Goal: Communication & Community: Share content

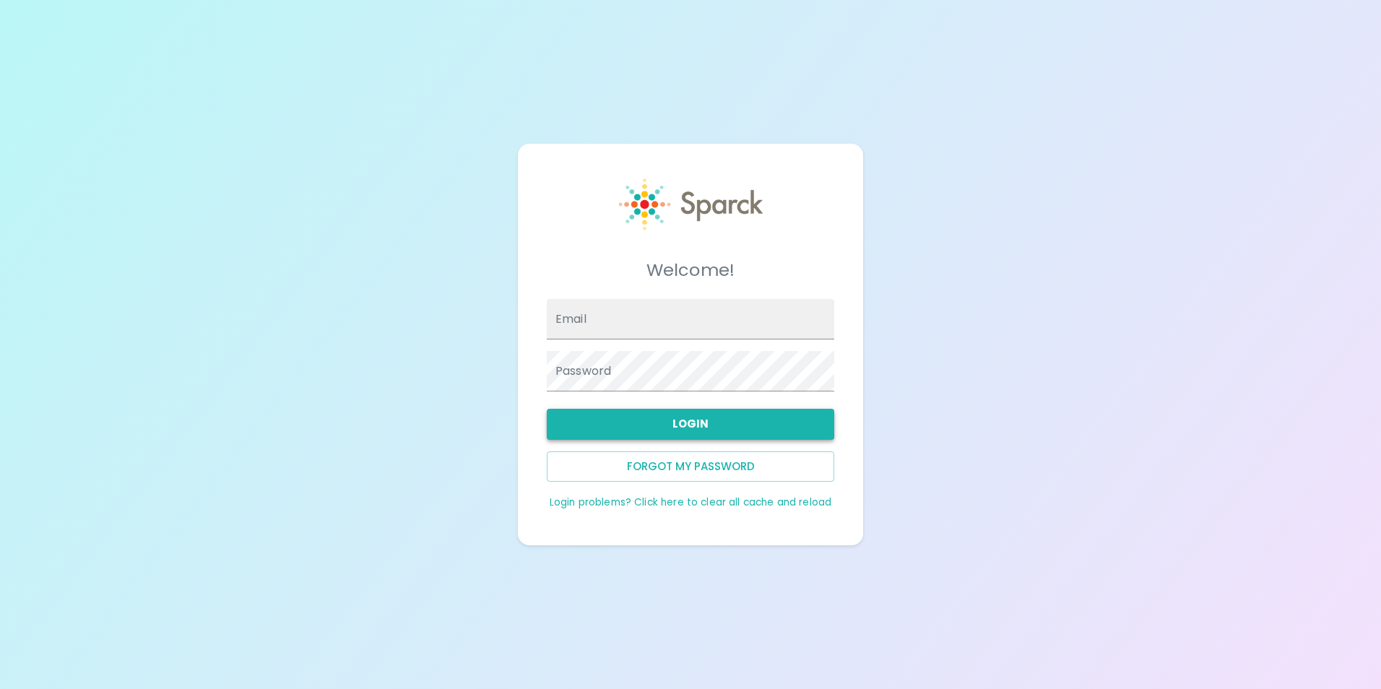
type input "[EMAIL_ADDRESS][DOMAIN_NAME]"
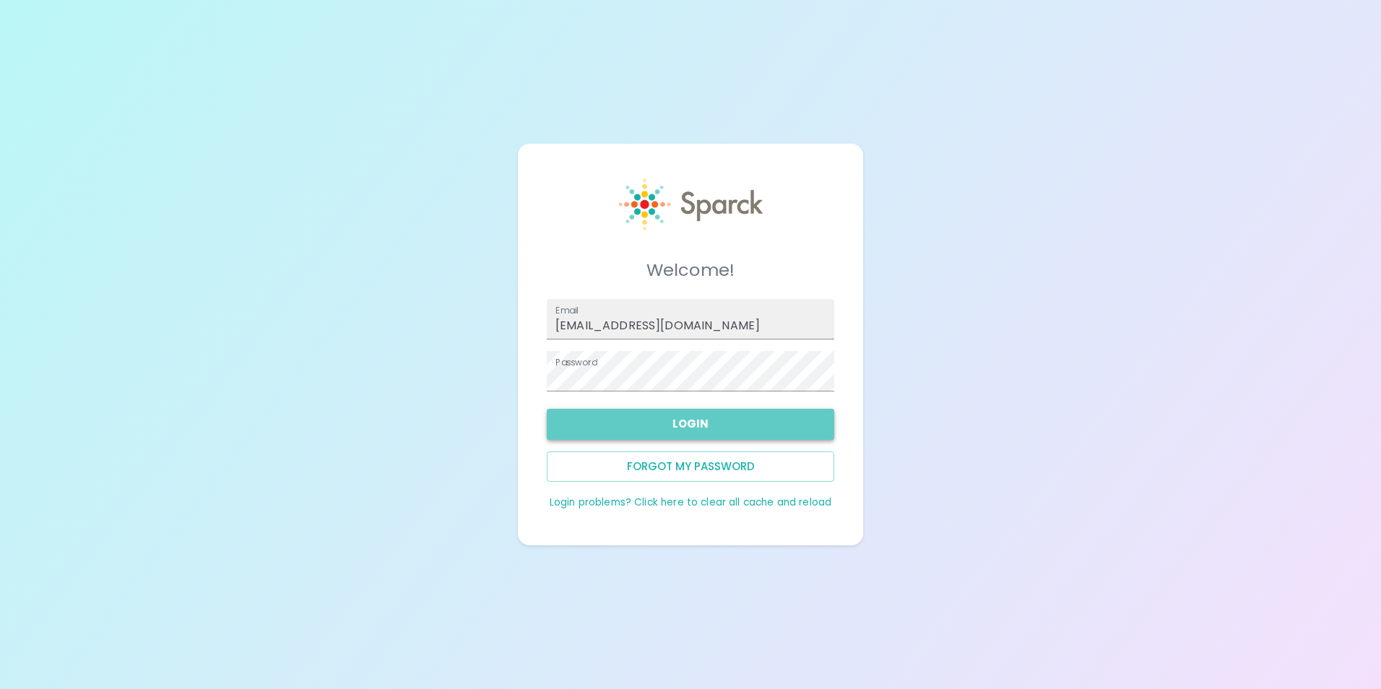
click at [692, 426] on button "Login" at bounding box center [691, 424] width 288 height 30
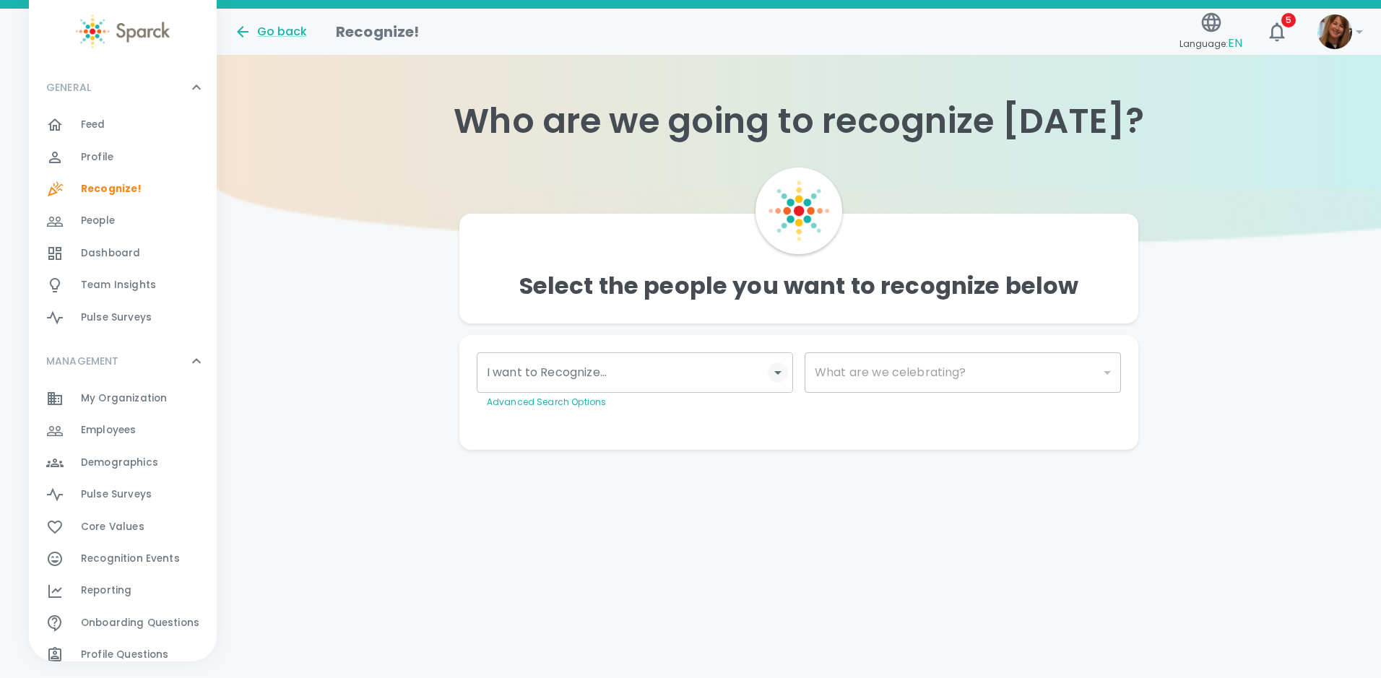
click at [776, 377] on icon "Open" at bounding box center [777, 372] width 17 height 17
type input "[PERSON_NAME]"
click at [644, 422] on div "[PERSON_NAME]" at bounding box center [635, 416] width 316 height 35
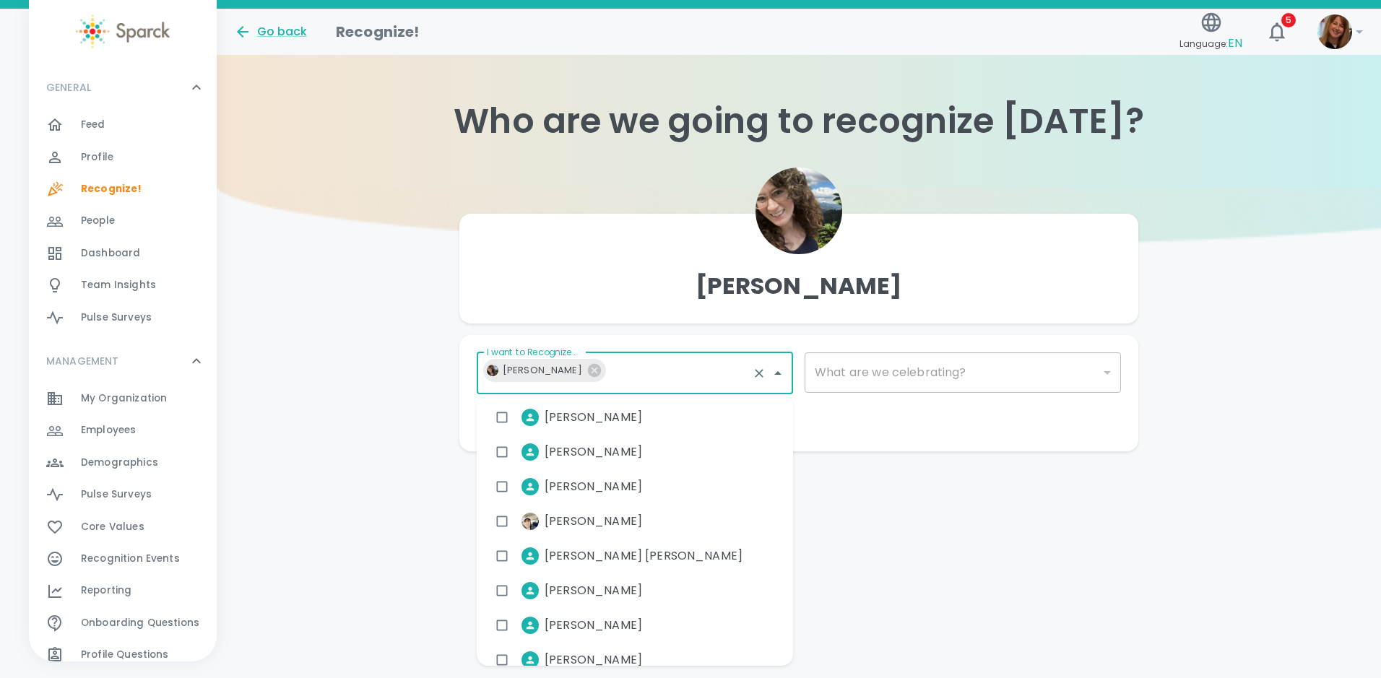
click at [862, 484] on div "Go back Recognize! Language: EN 5 ! GENERAL 0 Feed 0 Profile 0 Recognize! 0 Peo…" at bounding box center [690, 259] width 1381 height 501
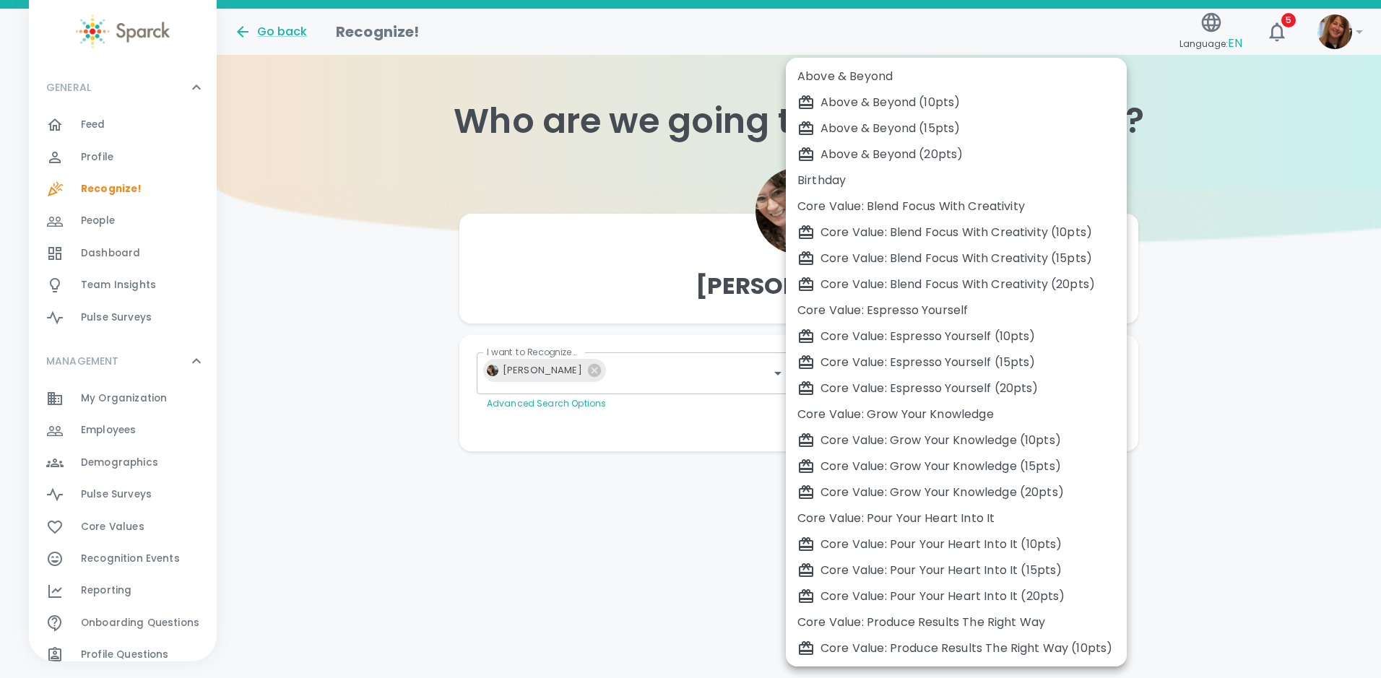
click at [1108, 371] on body "Skip Navigation Go back Recognize! Language: EN 5 ! GENERAL 0 Feed 0 Profile 0 …" at bounding box center [690, 254] width 1381 height 509
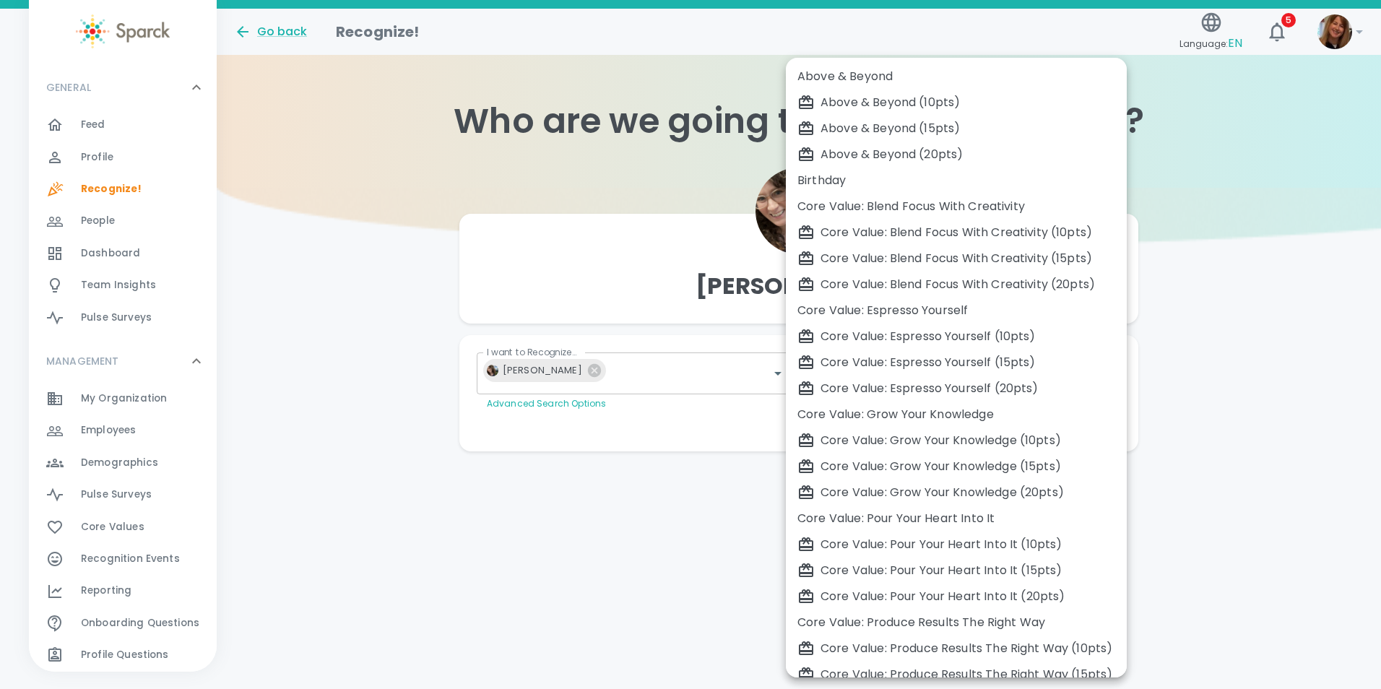
click at [973, 412] on div "Core Value: Grow Your Knowledge" at bounding box center [957, 414] width 318 height 17
type input "2202"
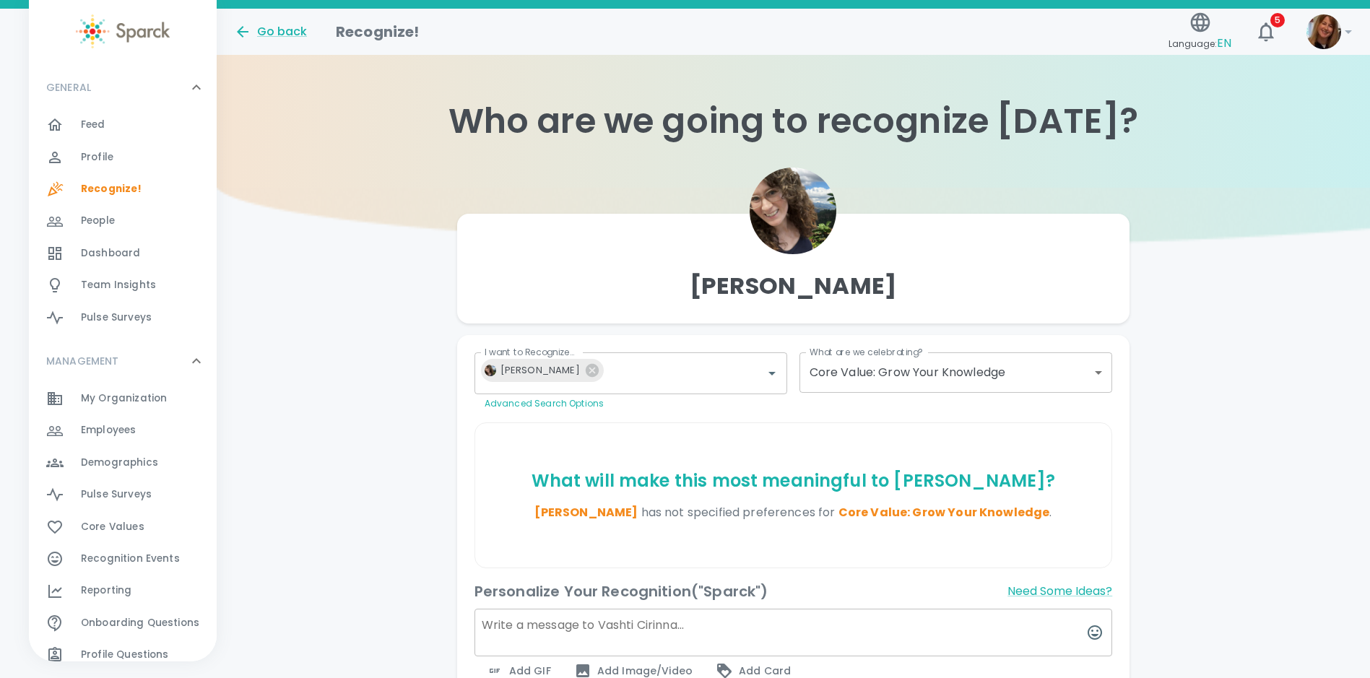
click at [522, 624] on textarea at bounding box center [794, 633] width 639 height 48
paste textarea "We see you—and we are so impressed. Balancing work and school is no small feat,…"
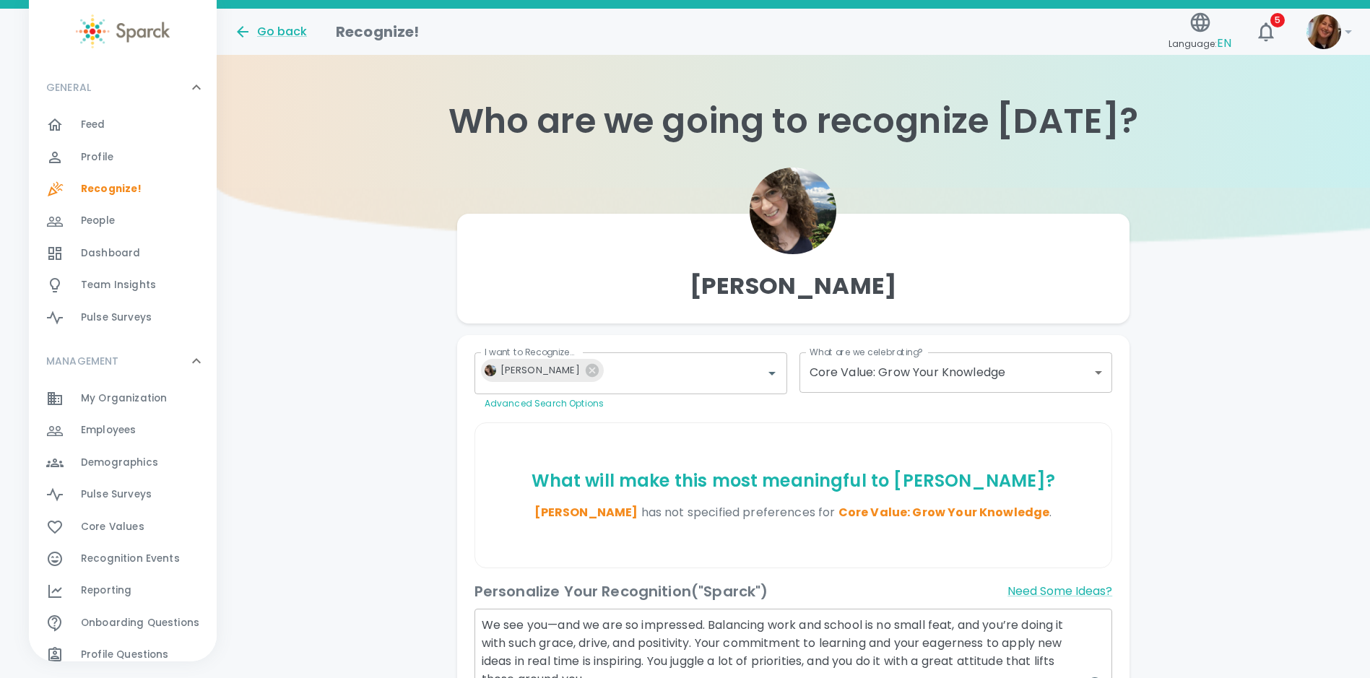
click at [550, 628] on textarea "We see you—and we are so impressed. Balancing work and school is no small feat,…" at bounding box center [794, 685] width 639 height 152
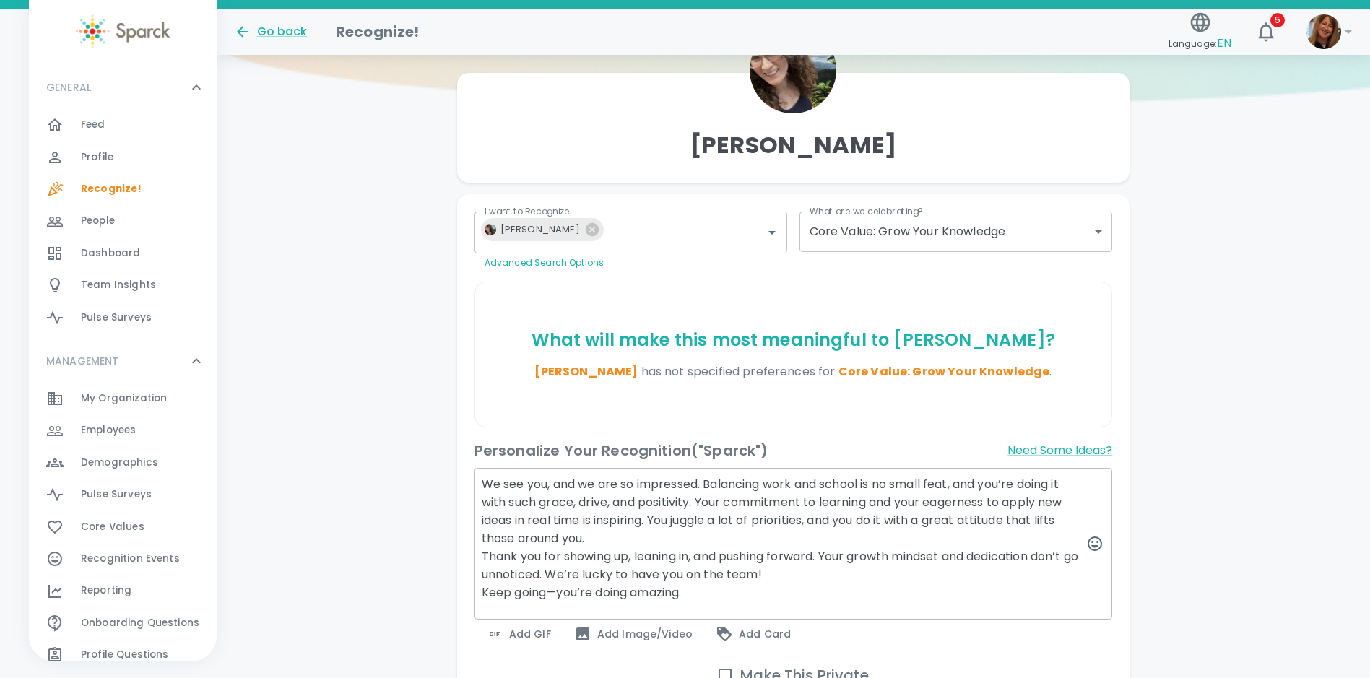
scroll to position [144, 0]
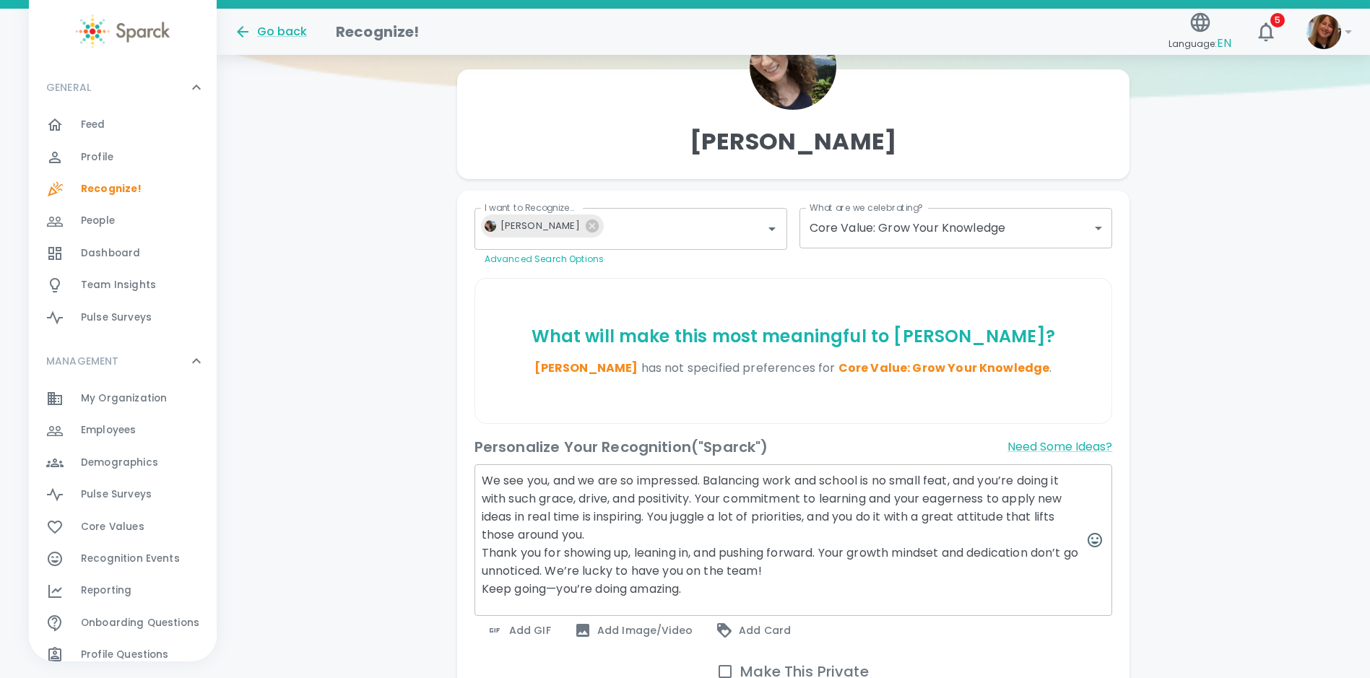
click at [483, 481] on textarea "We see you, and we are so impressed. Balancing work and school is no small feat…" at bounding box center [794, 541] width 639 height 152
click at [566, 480] on textarea "I see you, and we are so impressed. Balancing work and school is no small feat,…" at bounding box center [794, 541] width 639 height 152
click at [481, 480] on textarea "I see you, and we are so impressed. Balancing work and school is no small feat,…" at bounding box center [794, 541] width 639 height 152
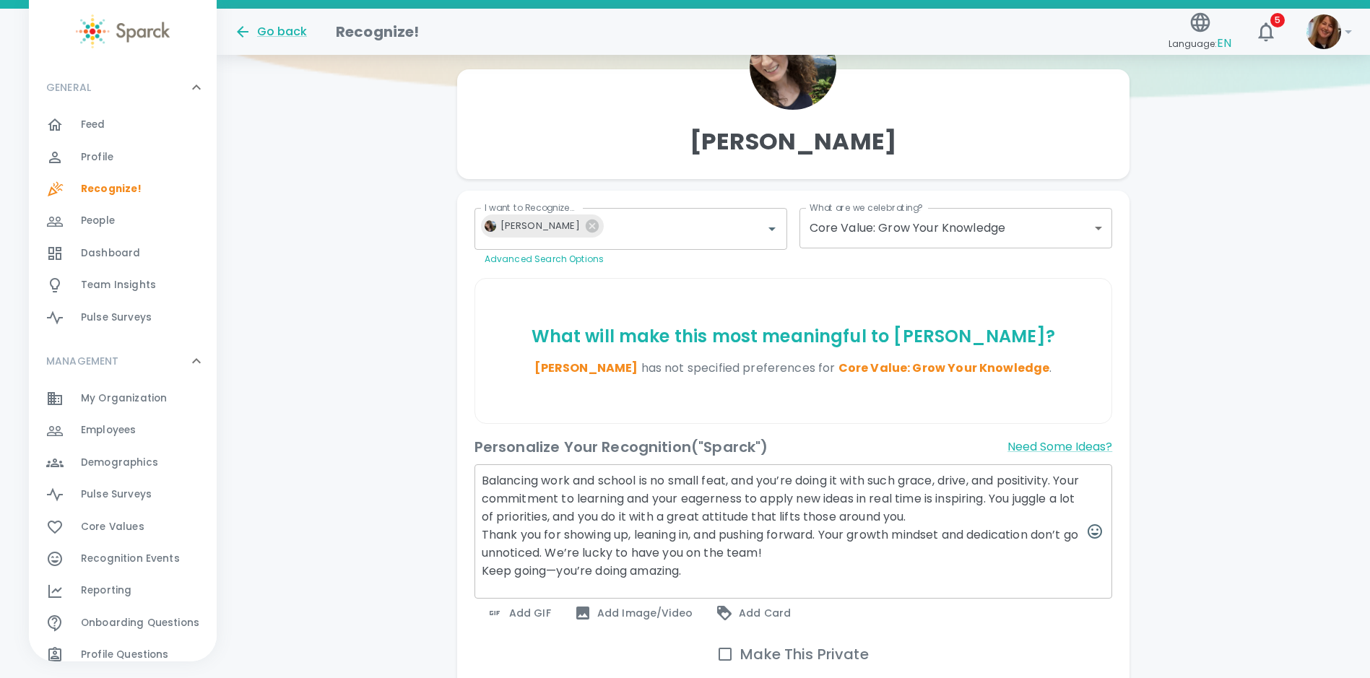
click at [1005, 517] on textarea "Balancing work and school is no small feat, and you’re doing it with such grace…" at bounding box center [794, 532] width 639 height 134
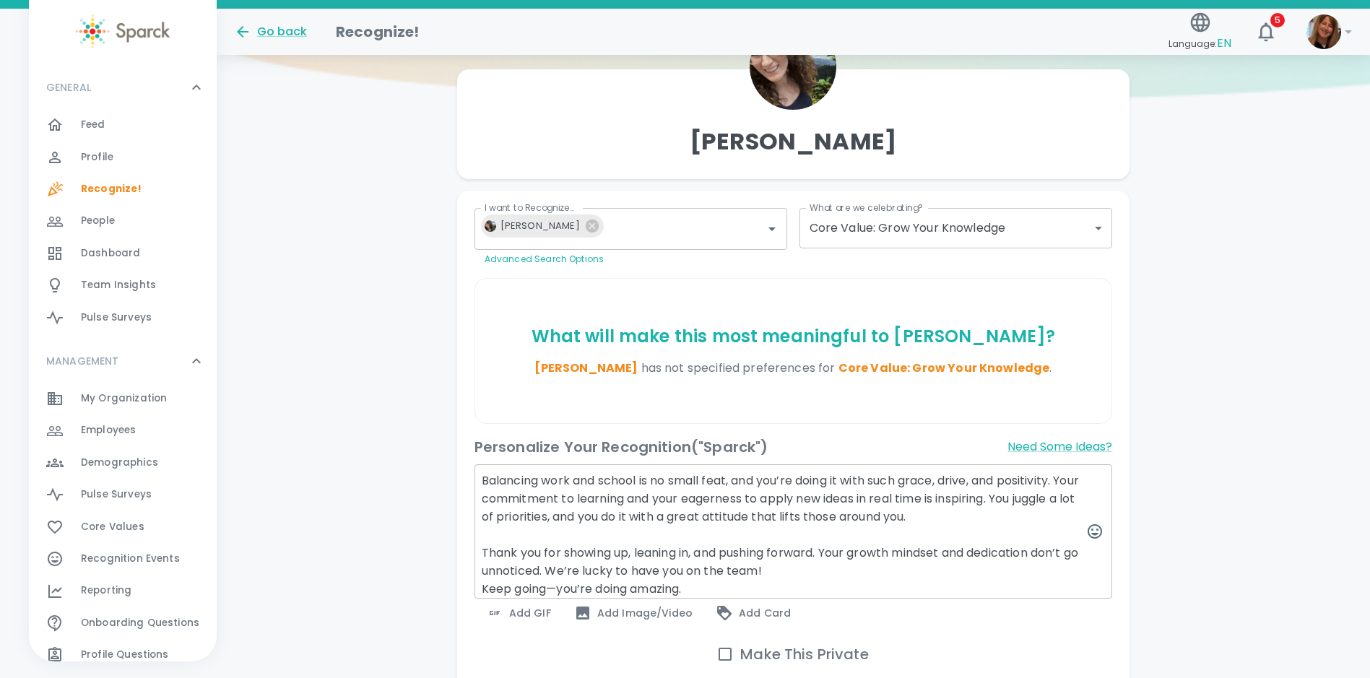
click at [801, 575] on textarea "Balancing work and school is no small feat, and you’re doing it with such grace…" at bounding box center [794, 532] width 639 height 134
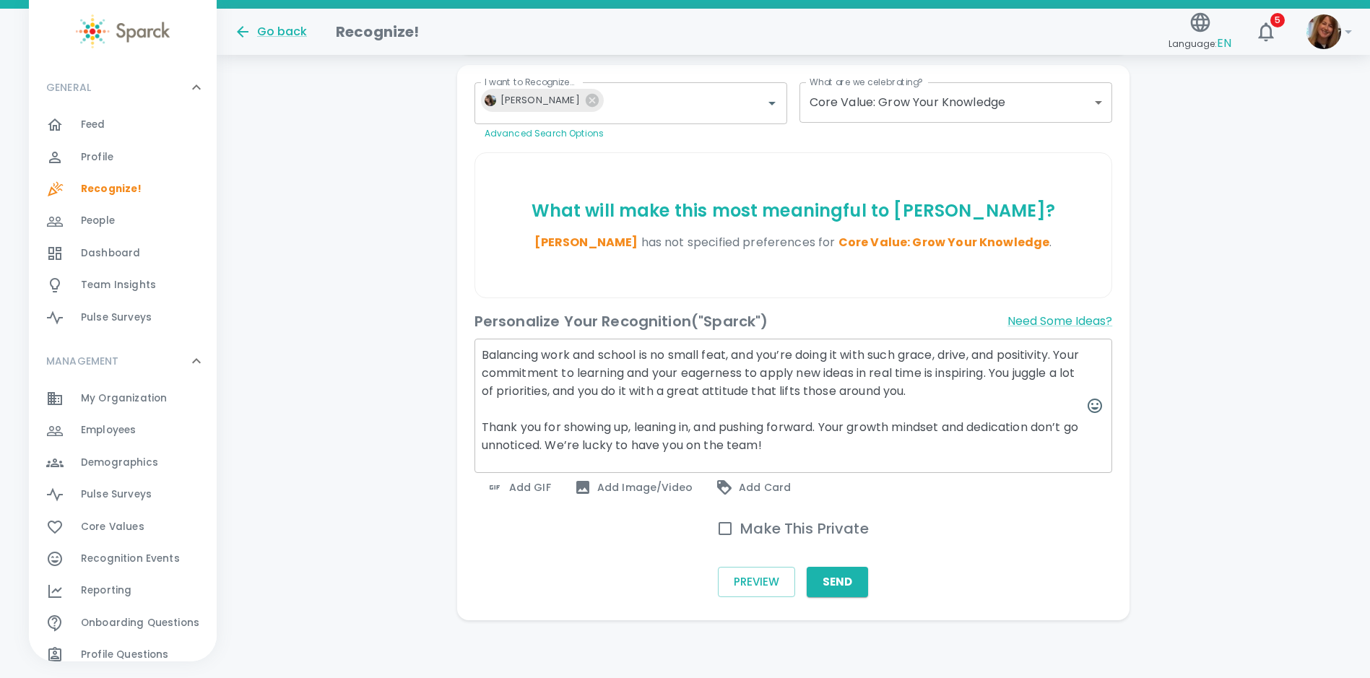
scroll to position [305, 0]
type textarea "Balancing work and school is no small feat, and you’re doing it with such grace…"
click at [722, 527] on input "Make This Private" at bounding box center [725, 529] width 30 height 30
checkbox input "true"
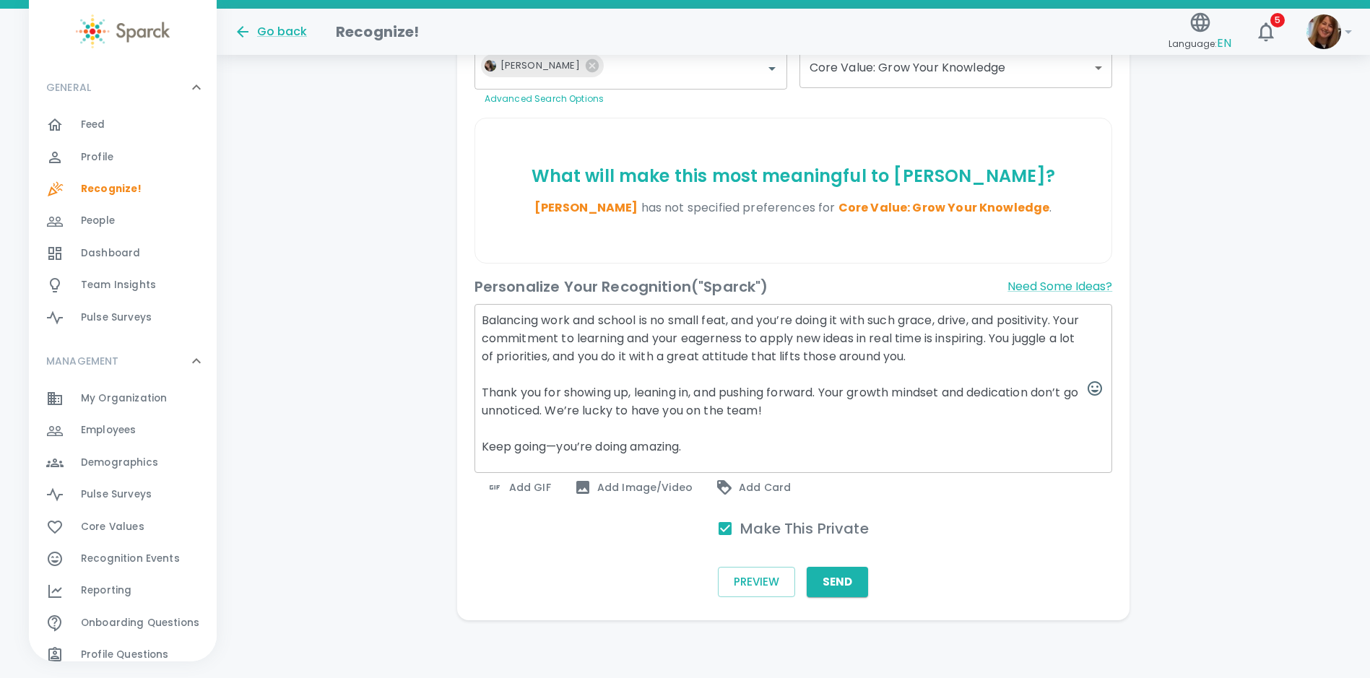
click at [620, 487] on span "Add Image/Video" at bounding box center [633, 487] width 118 height 17
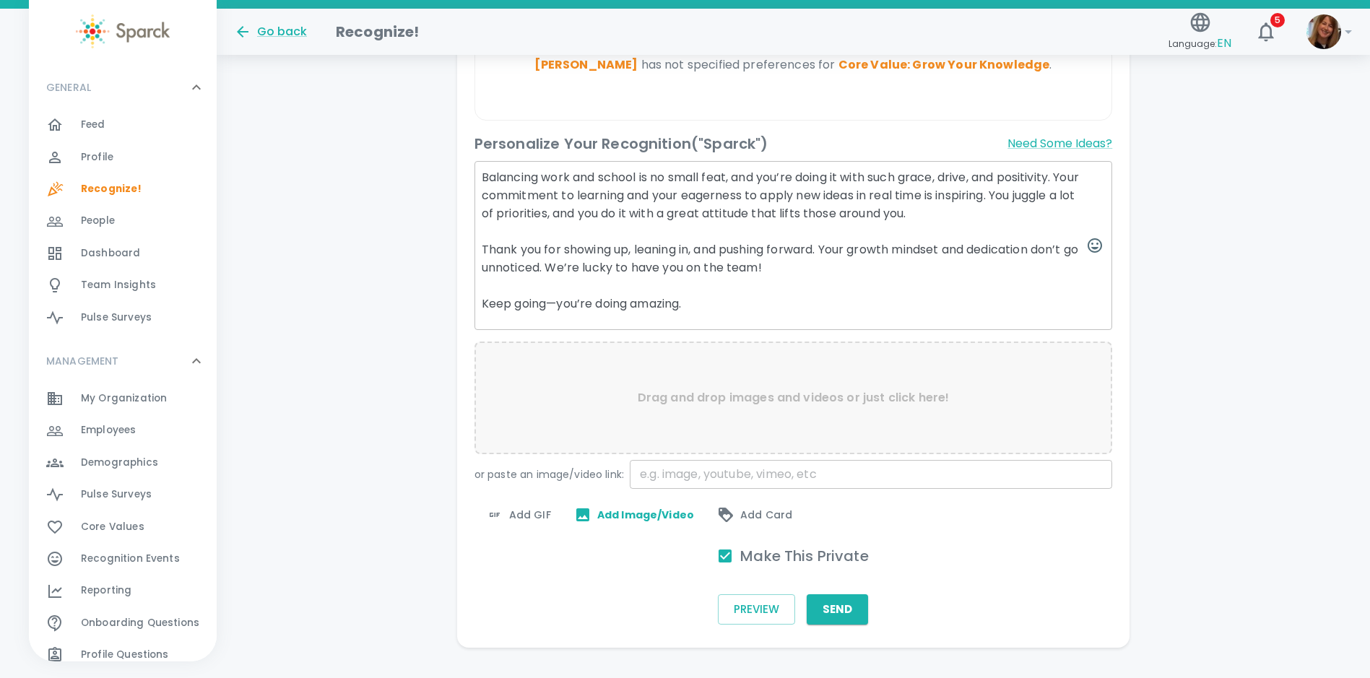
scroll to position [449, 0]
click at [523, 517] on span "Add GIF" at bounding box center [518, 513] width 65 height 17
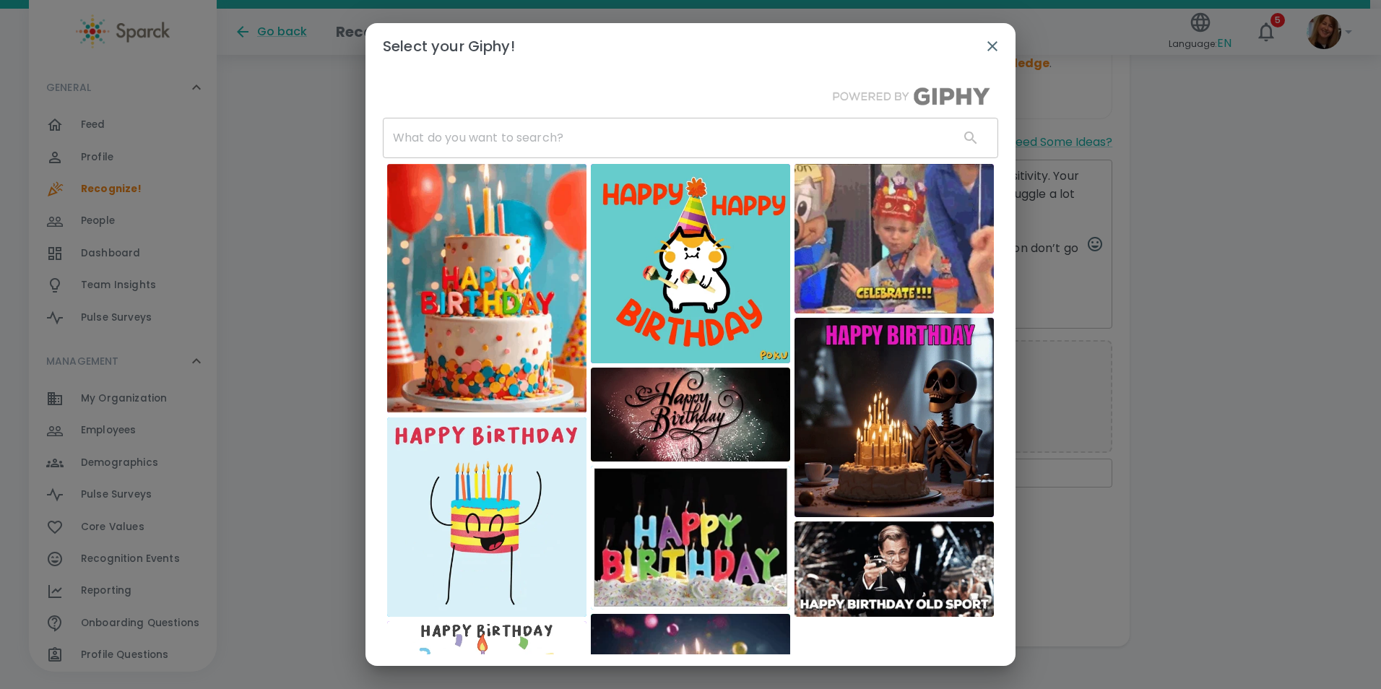
click at [451, 136] on input "text" at bounding box center [665, 138] width 565 height 40
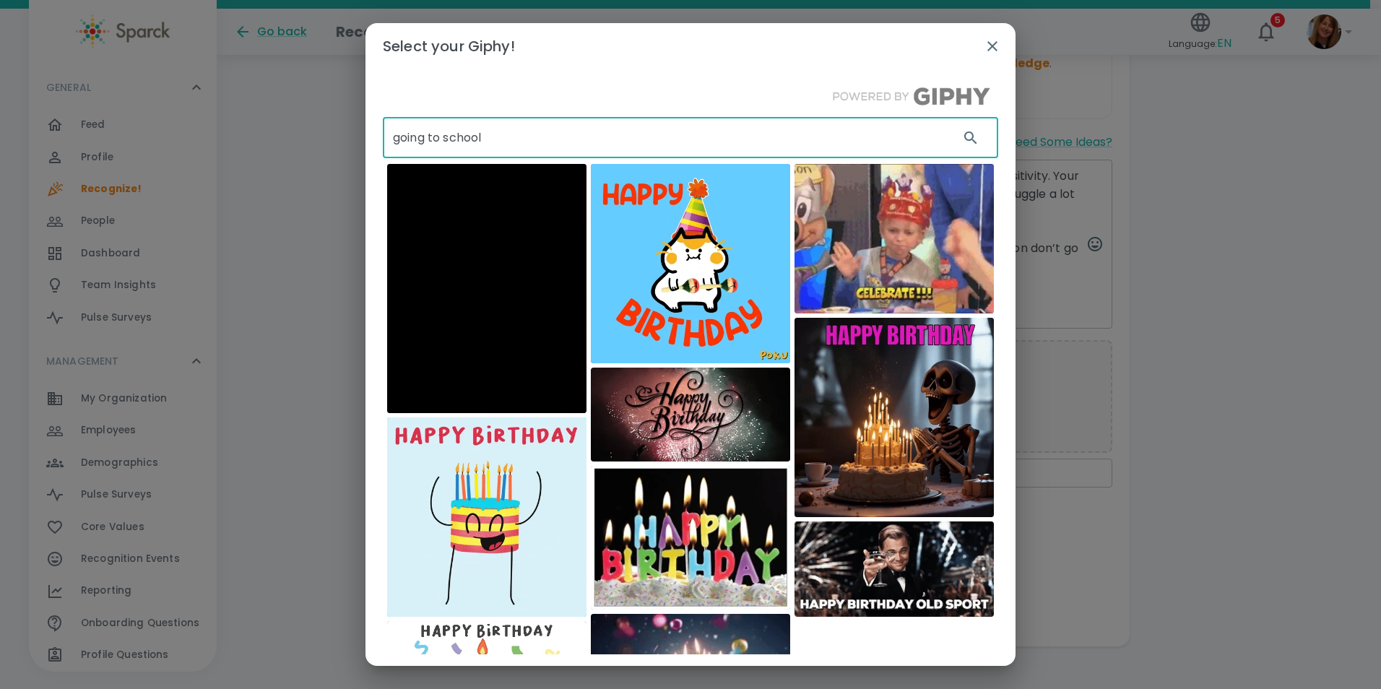
type input "going to school"
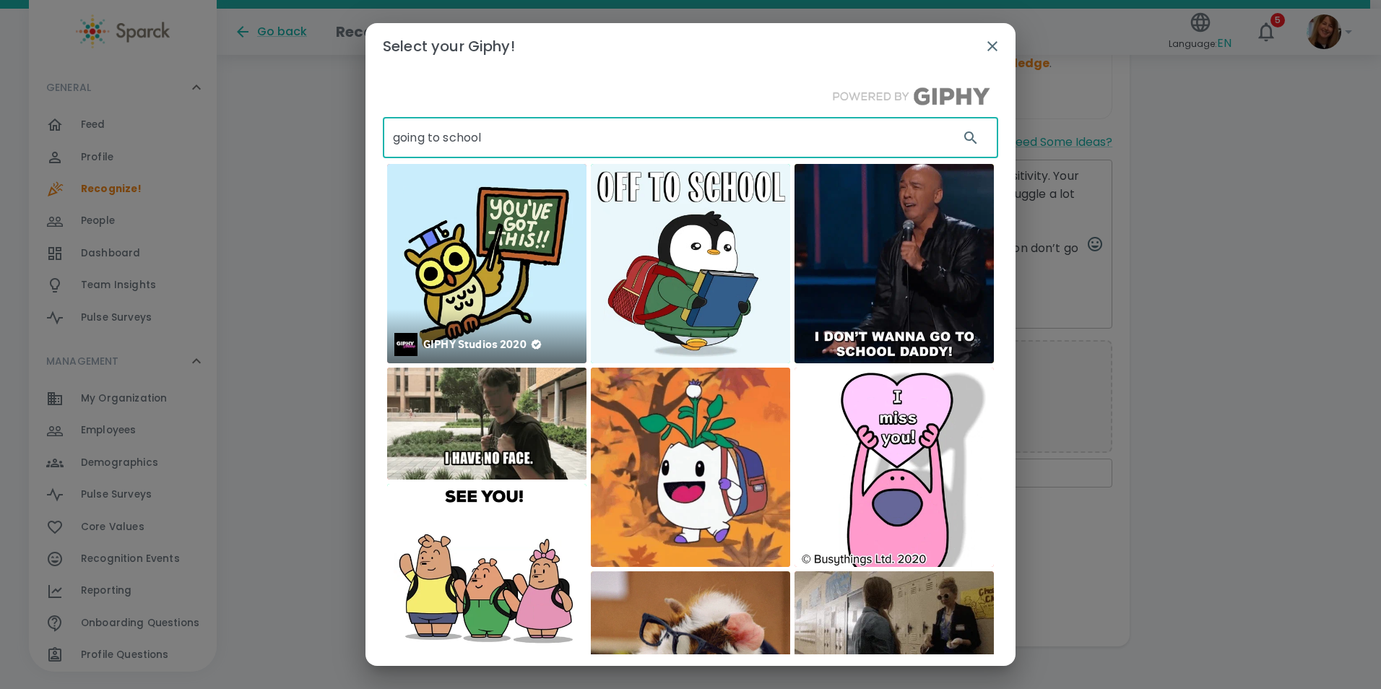
click at [480, 266] on img at bounding box center [486, 263] width 199 height 199
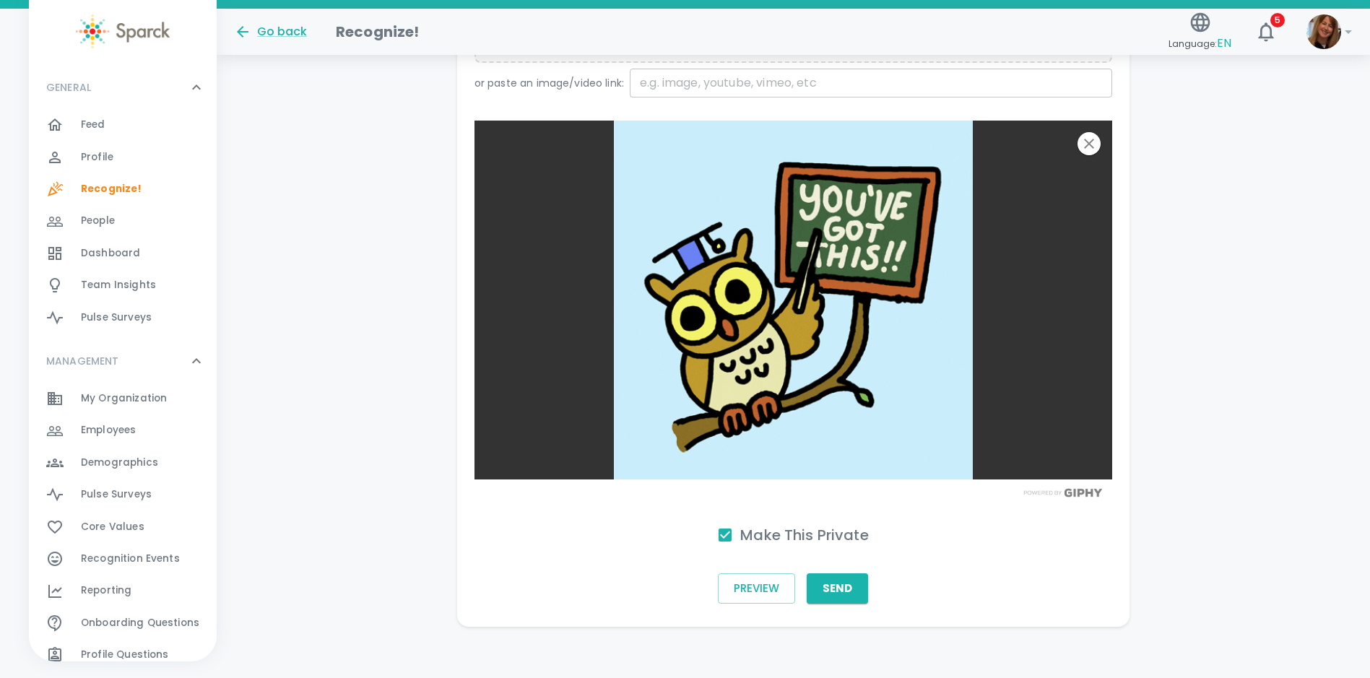
scroll to position [846, 0]
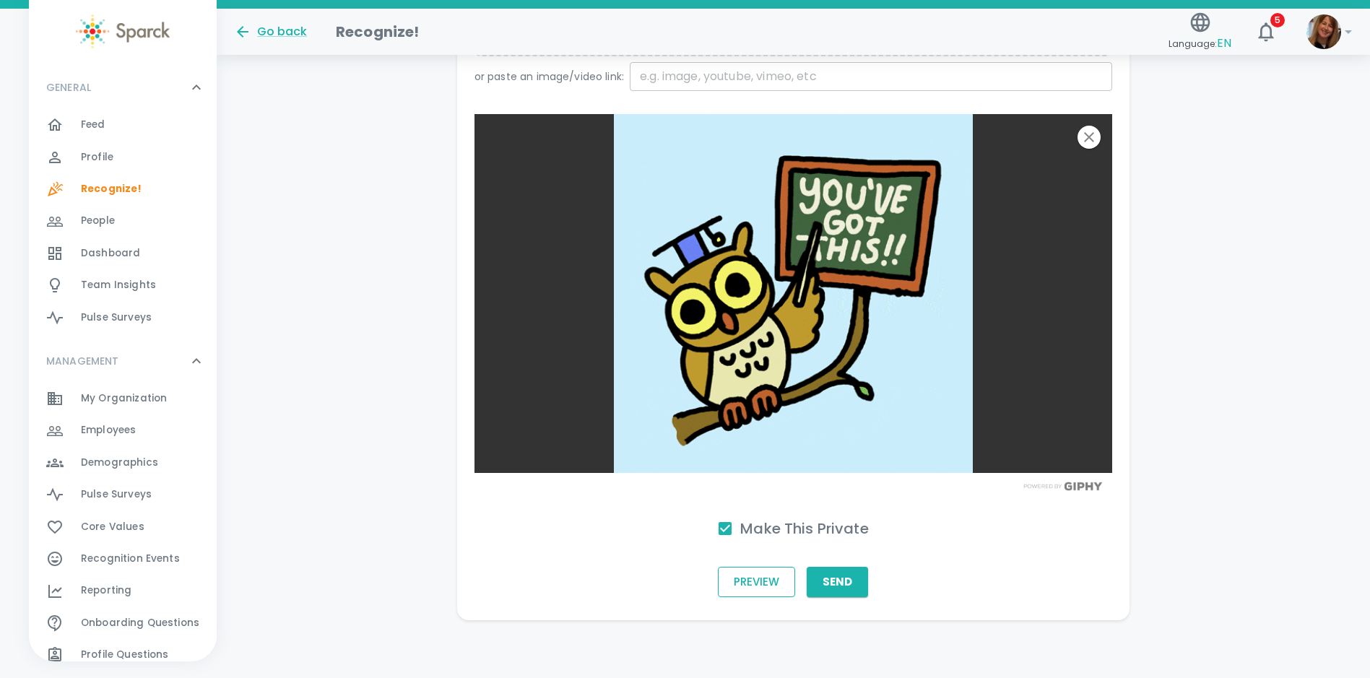
click at [766, 587] on button "Preview" at bounding box center [756, 582] width 77 height 30
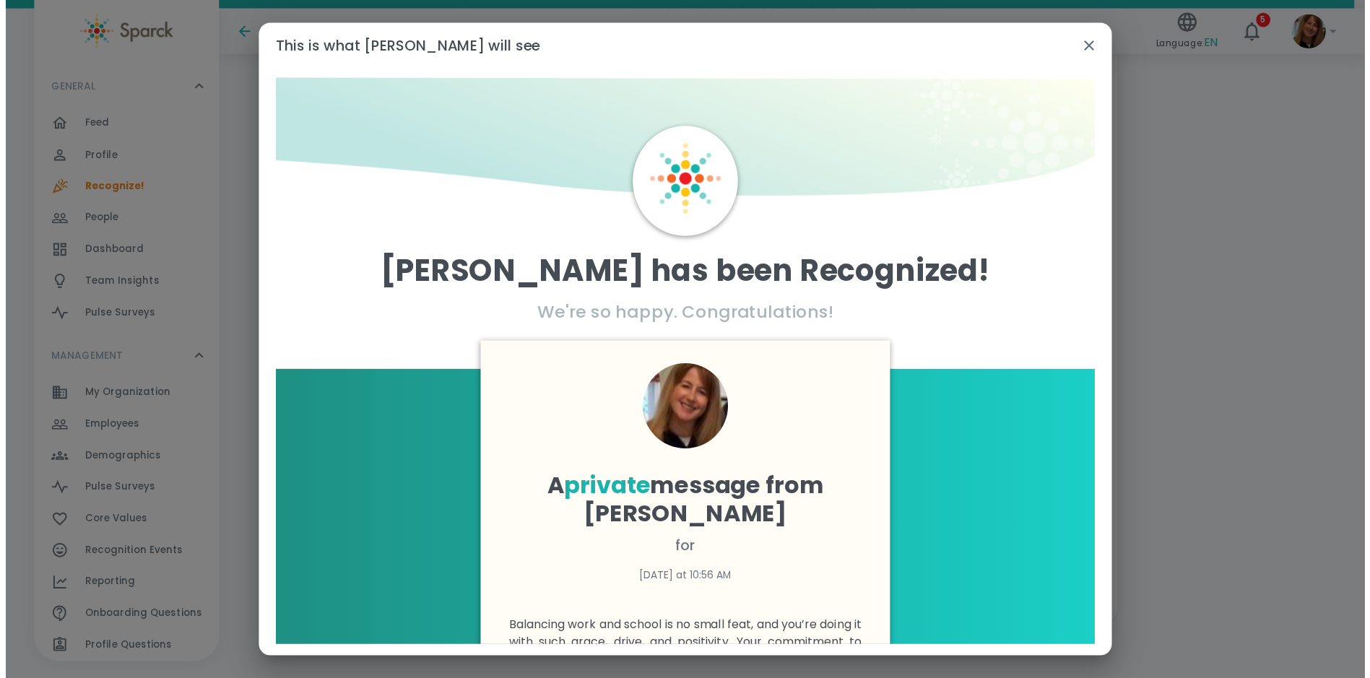
scroll to position [0, 0]
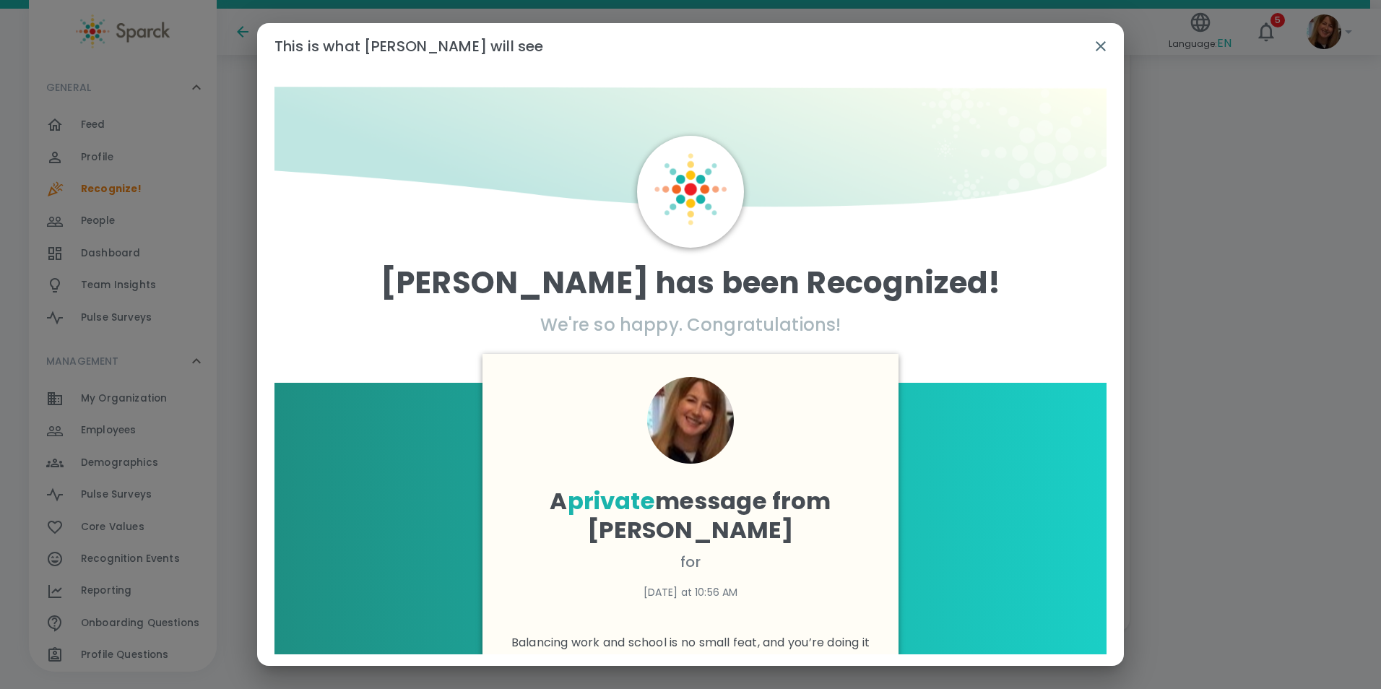
click at [1103, 42] on icon "button" at bounding box center [1100, 46] width 17 height 17
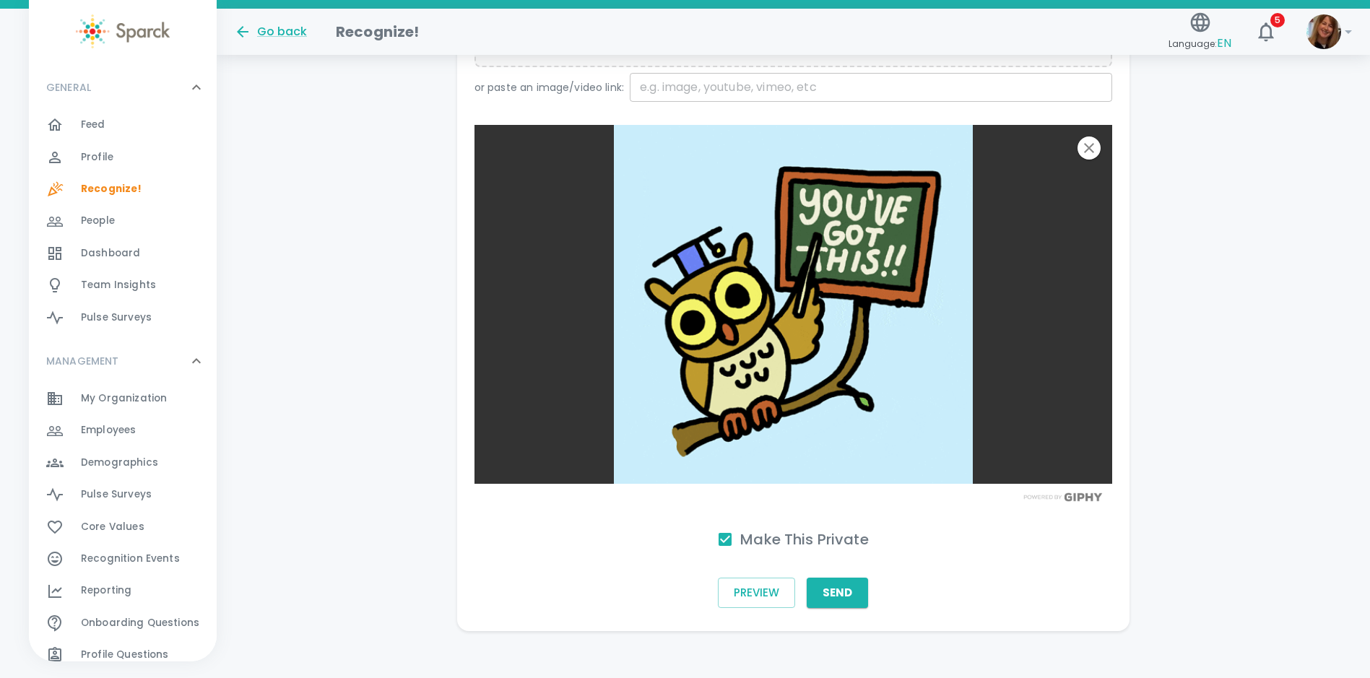
scroll to position [474, 0]
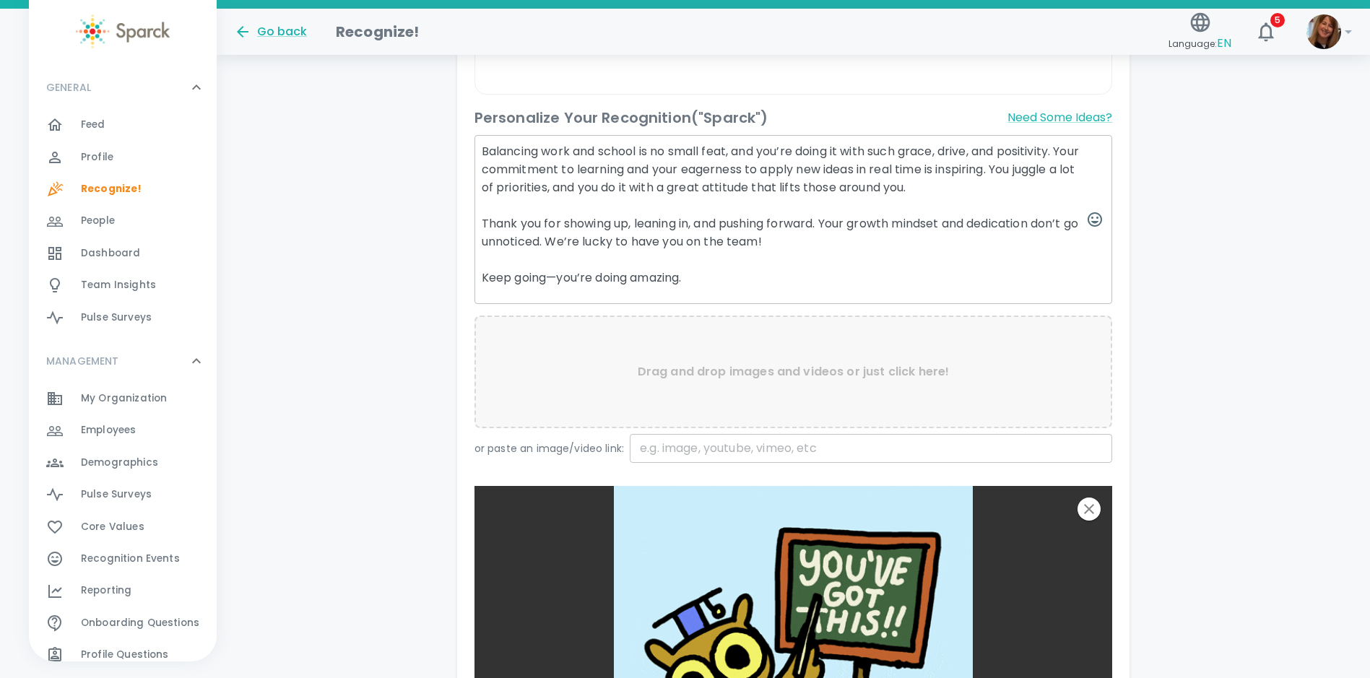
click at [549, 276] on textarea "Balancing work and school is no small feat, and you’re doing it with such grace…" at bounding box center [794, 219] width 639 height 169
click at [755, 282] on textarea "Balancing work and school is no small feat, and you’re doing it with such grace…" at bounding box center [794, 219] width 639 height 169
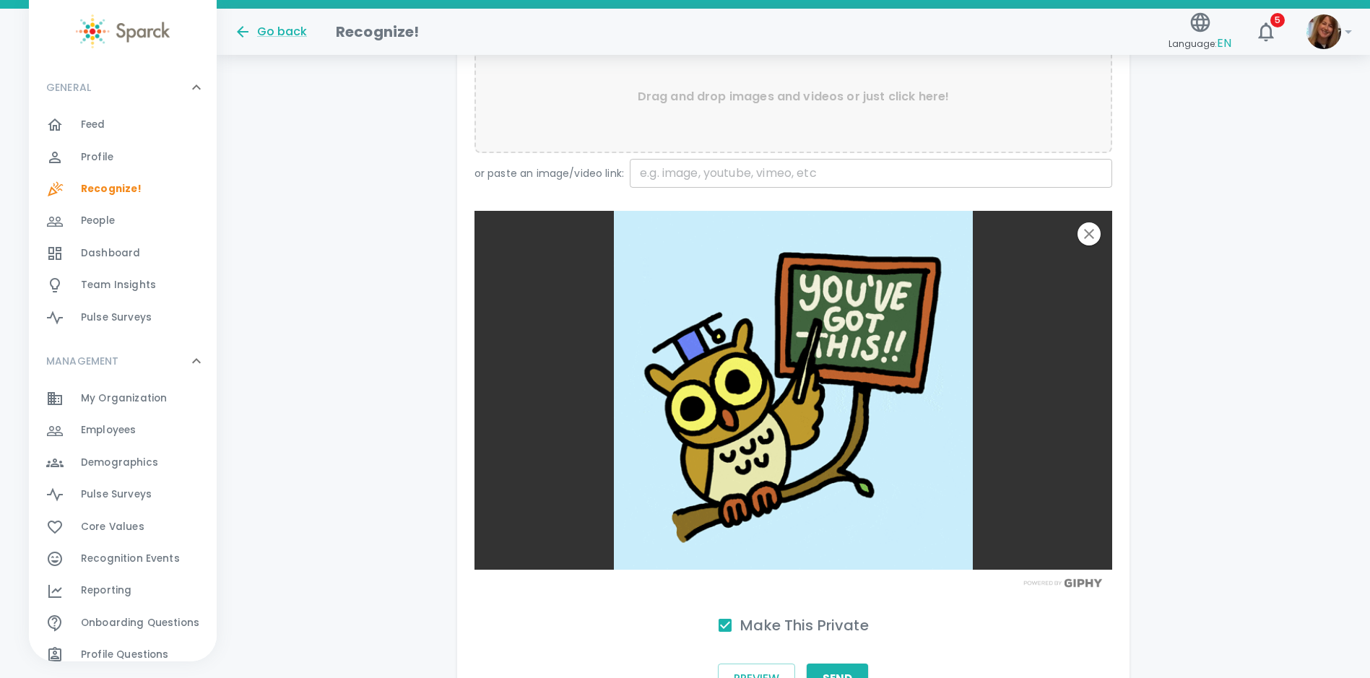
scroll to position [846, 0]
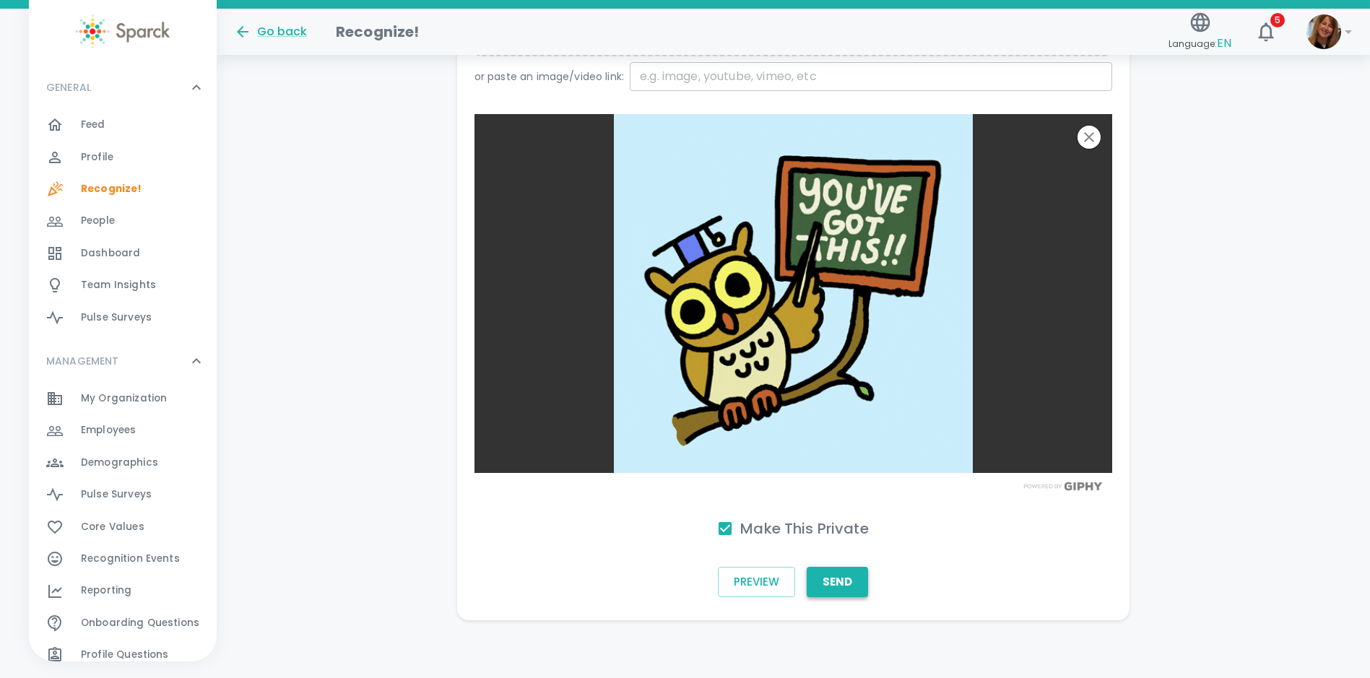
type textarea "Balancing work and school is no small feat, and you’re doing it with such grace…"
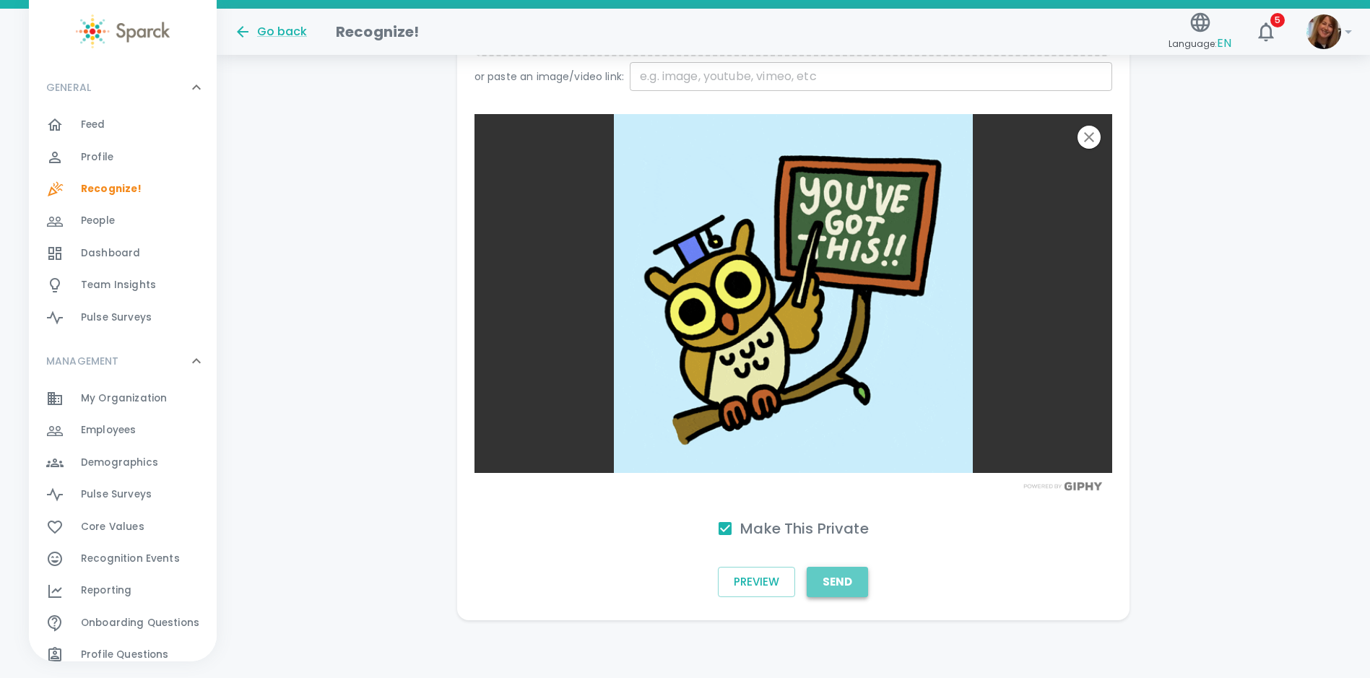
click at [842, 582] on button "Send" at bounding box center [837, 582] width 61 height 30
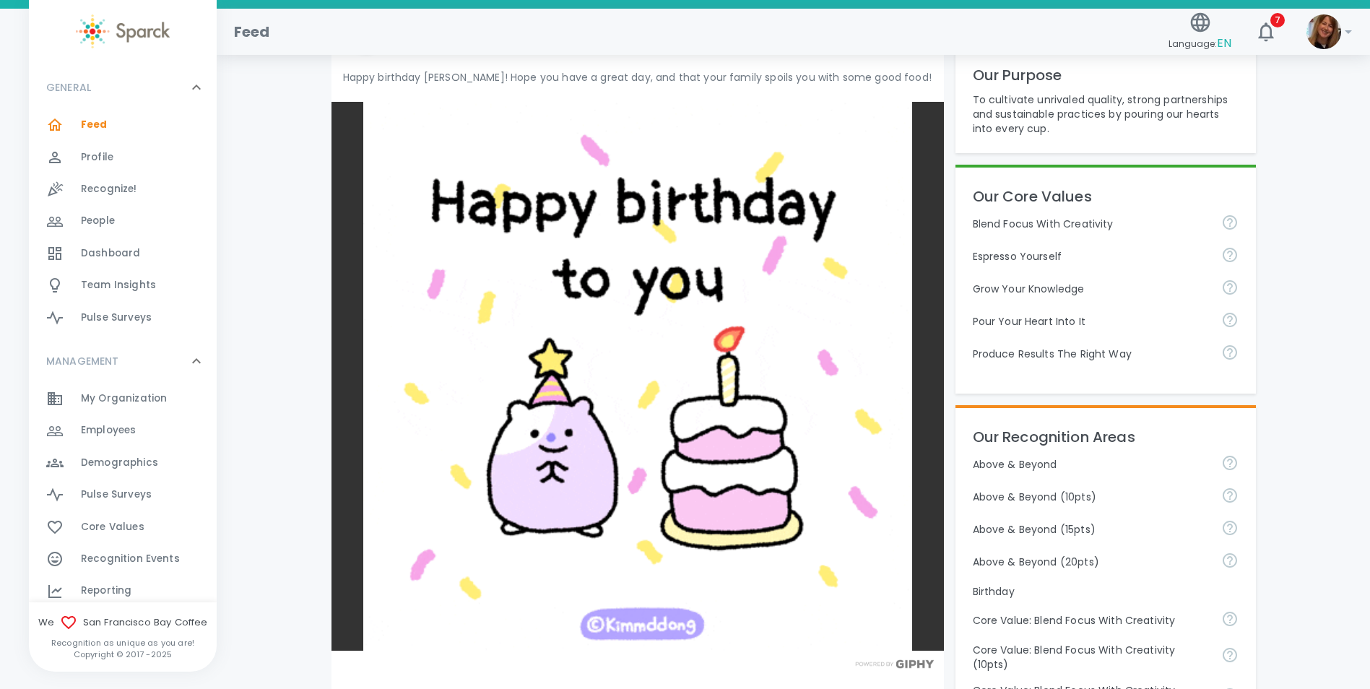
scroll to position [506, 0]
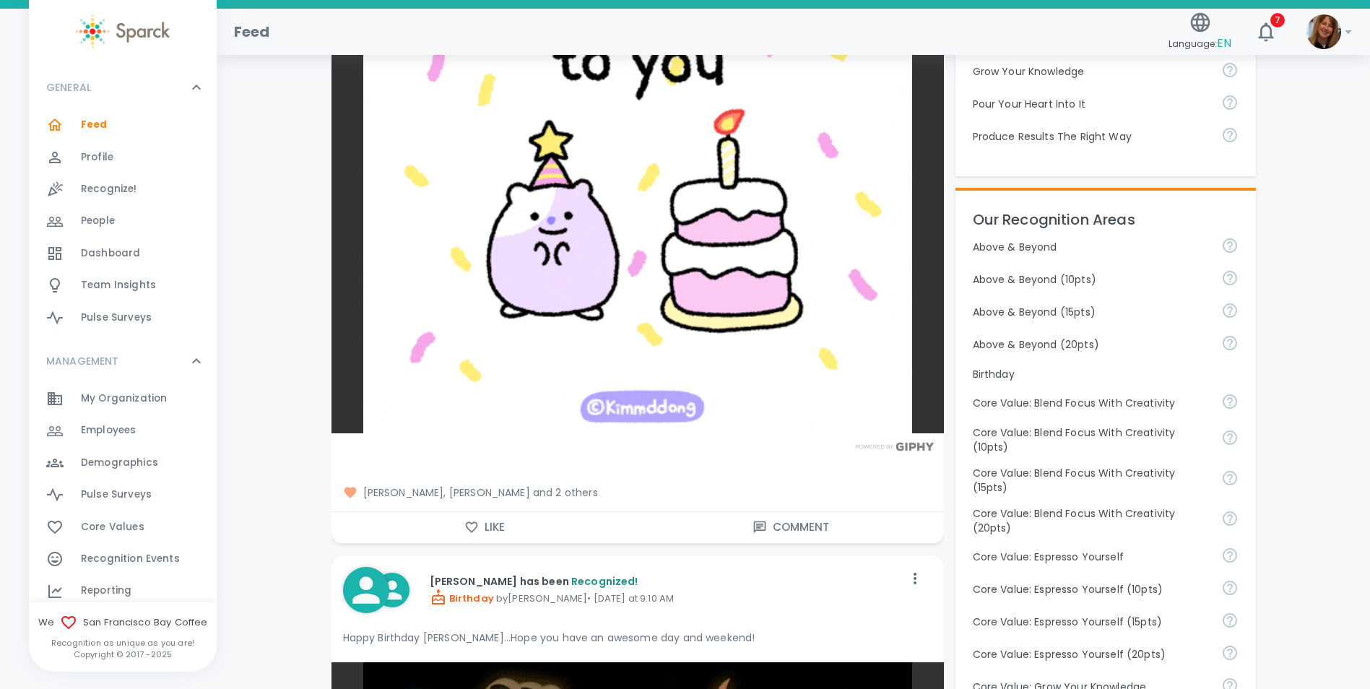
click at [472, 524] on icon "button" at bounding box center [471, 527] width 12 height 11
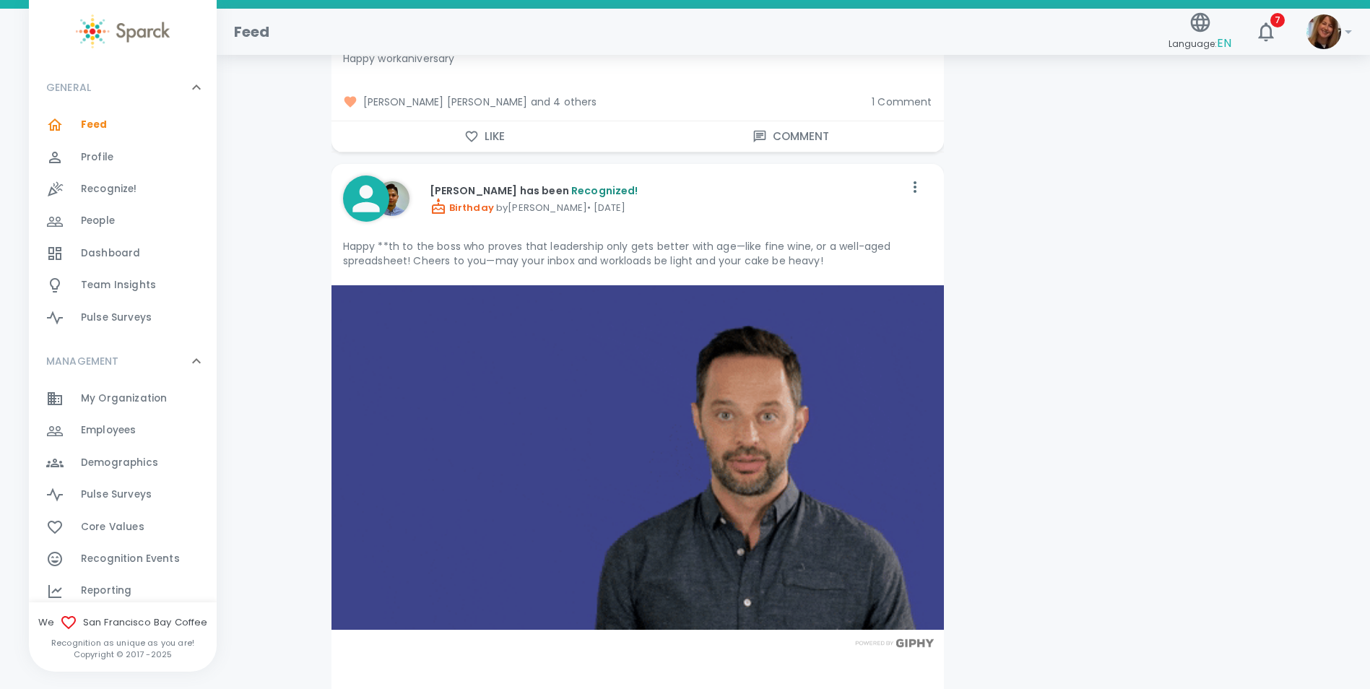
scroll to position [2890, 0]
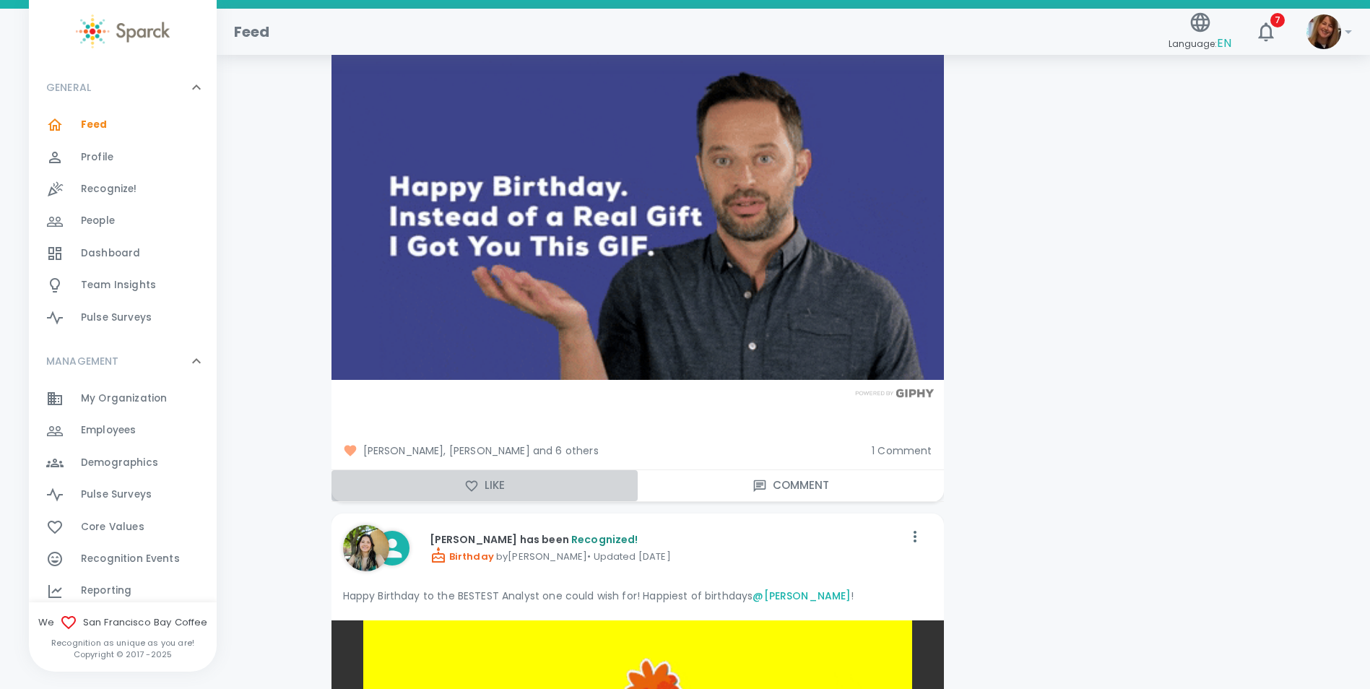
click at [470, 489] on icon "button" at bounding box center [471, 485] width 12 height 11
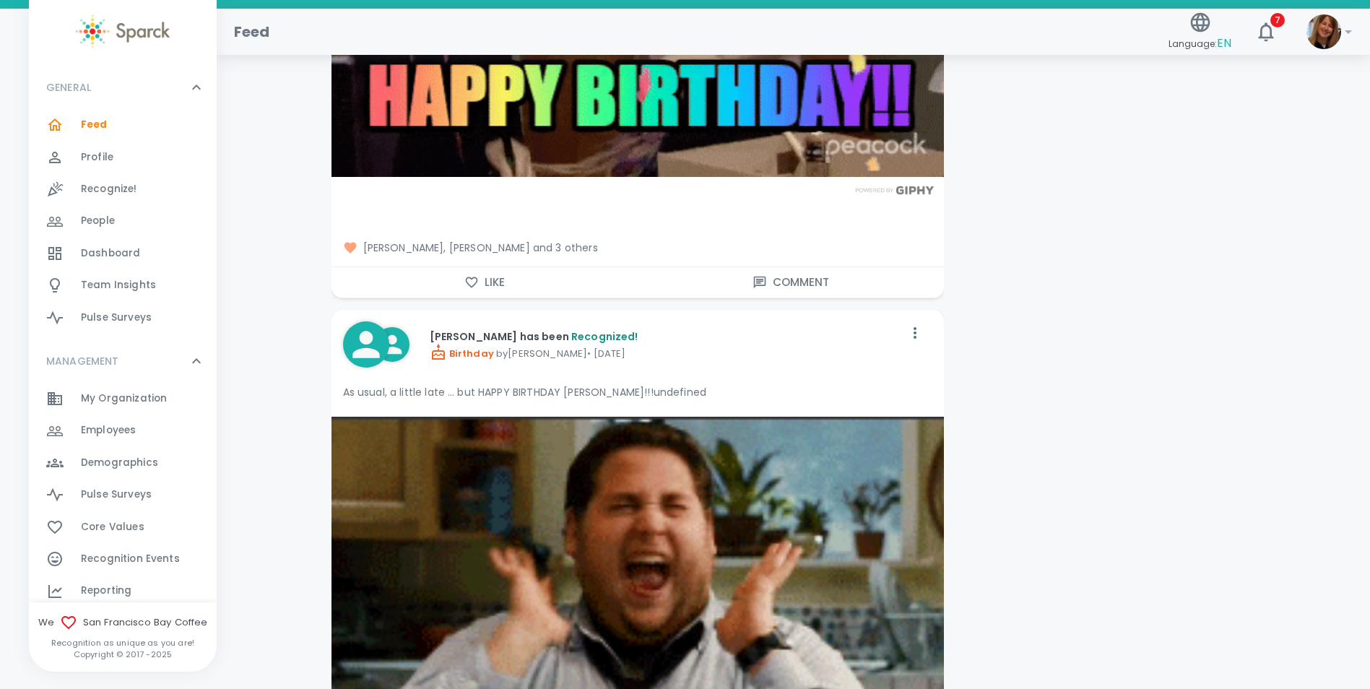
scroll to position [9753, 0]
